Goal: Find specific page/section: Find specific page/section

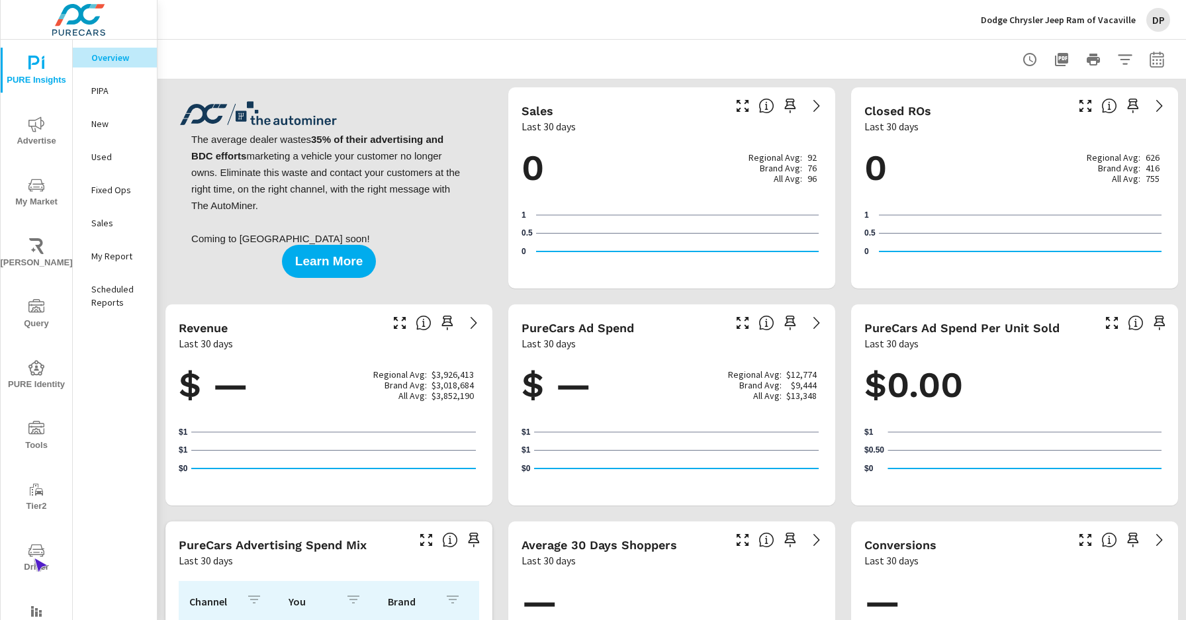
click at [34, 558] on span "Driver" at bounding box center [37, 559] width 64 height 32
